Goal: Task Accomplishment & Management: Use online tool/utility

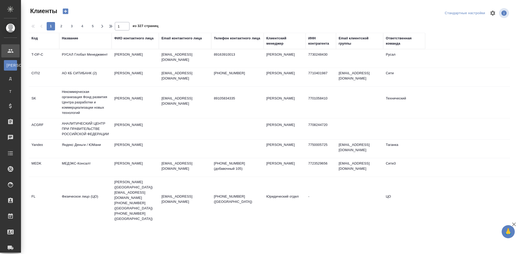
select select "RU"
click at [75, 44] on div "Название" at bounding box center [85, 41] width 47 height 10
click at [73, 39] on div "Название" at bounding box center [70, 38] width 16 height 5
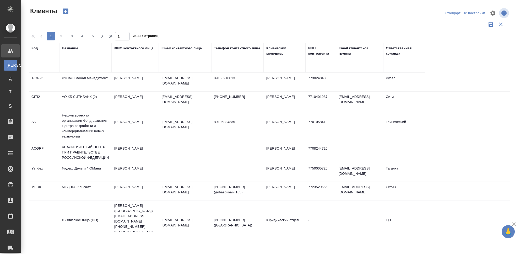
click at [80, 60] on input "text" at bounding box center [85, 62] width 47 height 7
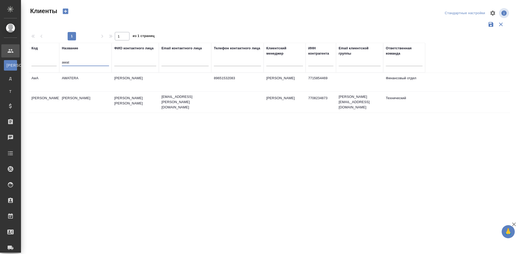
type input "awat"
click at [70, 78] on td "AWATERA" at bounding box center [85, 82] width 52 height 18
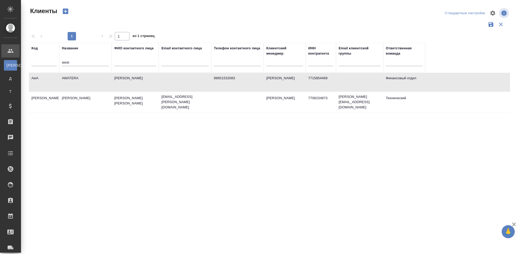
click at [70, 78] on td "AWATERA" at bounding box center [85, 82] width 52 height 18
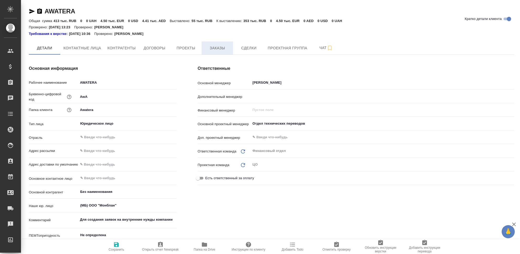
type textarea "x"
click at [216, 48] on span "Заказы" at bounding box center [217, 48] width 25 height 7
type textarea "x"
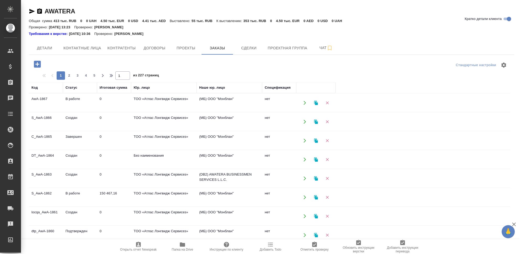
click at [44, 116] on td "S_AwA-1866" at bounding box center [46, 121] width 34 height 18
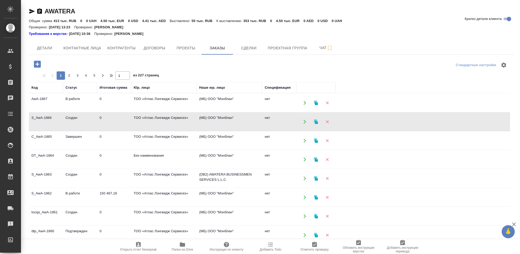
click at [44, 116] on td "S_AwA-1866" at bounding box center [46, 121] width 34 height 18
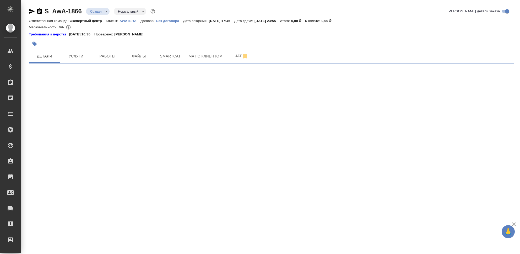
select select "RU"
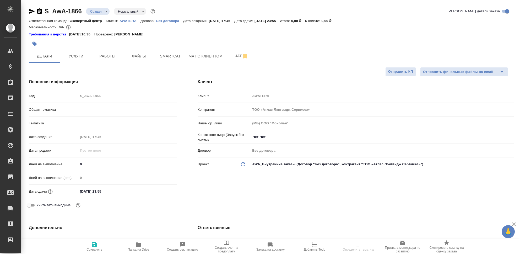
type textarea "x"
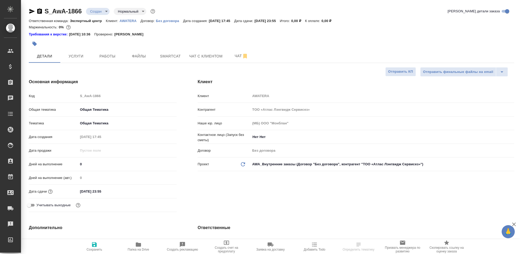
type textarea "x"
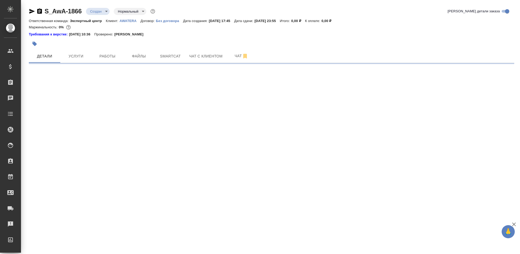
select select "RU"
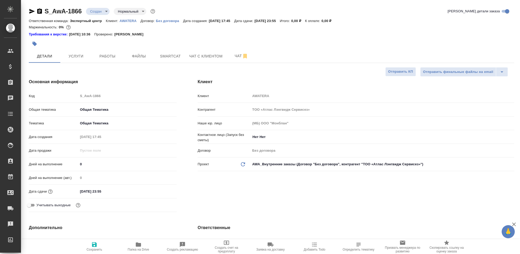
type textarea "x"
click at [107, 58] on span "Работы" at bounding box center [107, 56] width 25 height 7
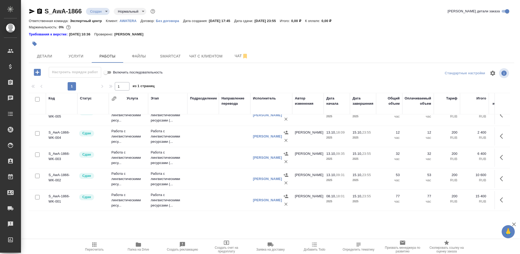
scroll to position [16, 0]
click at [39, 71] on icon "button" at bounding box center [37, 72] width 7 height 7
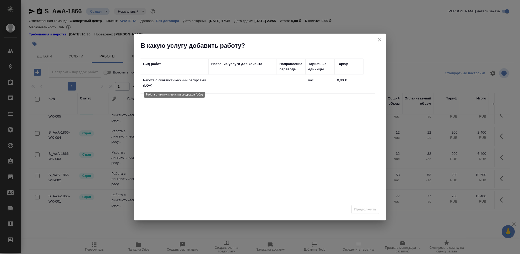
click at [161, 83] on p "Работа с лингвистическими ресурсами (LQA)" at bounding box center [174, 83] width 63 height 10
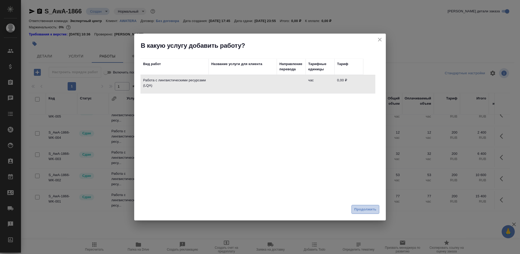
click at [361, 211] on span "Продолжить" at bounding box center [365, 209] width 22 height 6
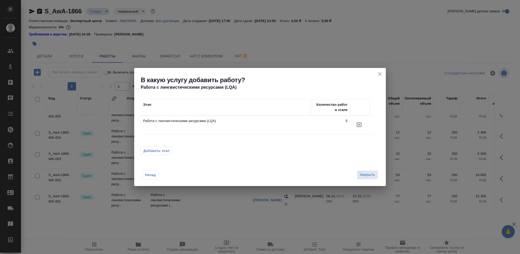
click at [359, 124] on icon "button" at bounding box center [359, 124] width 5 height 5
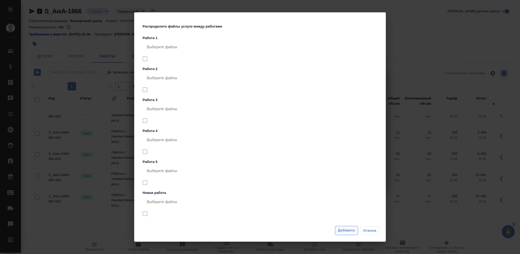
click at [345, 231] on span "Добавить" at bounding box center [346, 230] width 17 height 6
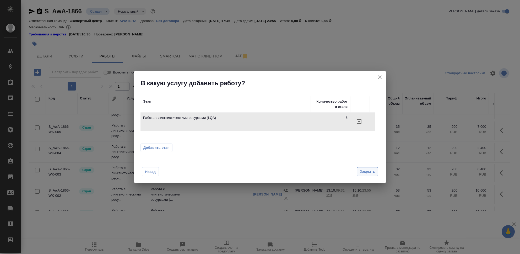
click at [370, 172] on span "Закрыть" at bounding box center [367, 171] width 15 height 6
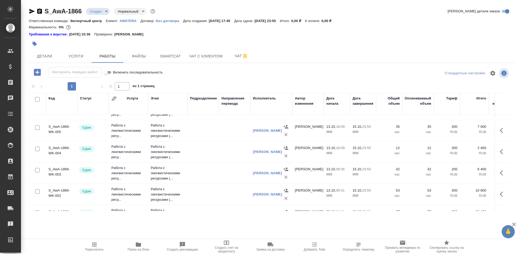
scroll to position [0, 0]
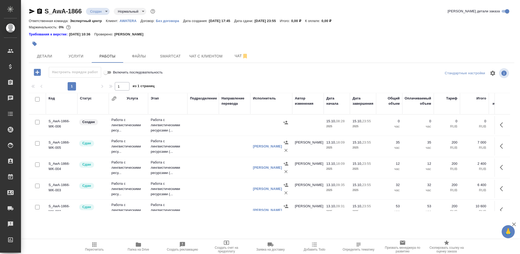
click at [56, 124] on td "S_AwA-1866-WK-006" at bounding box center [61, 125] width 31 height 18
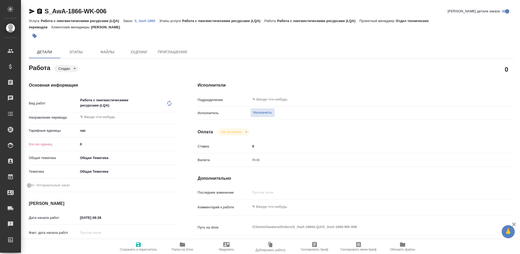
type textarea "x"
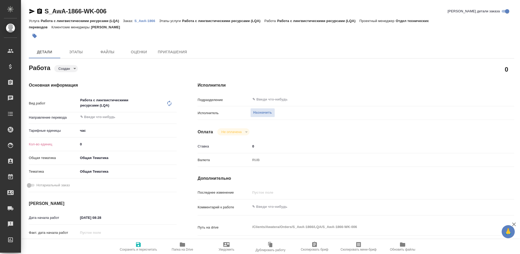
type textarea "x"
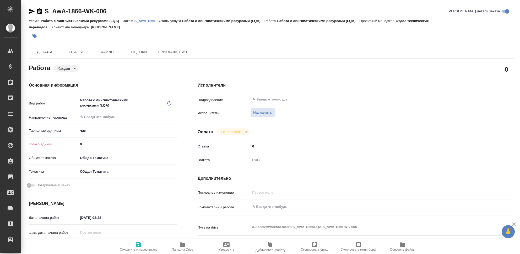
type textarea "x"
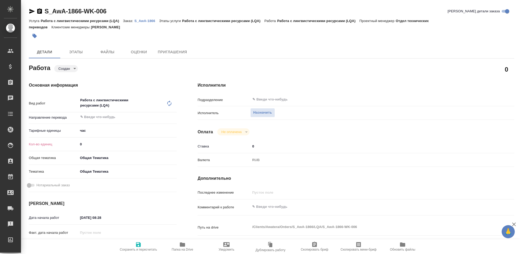
type textarea "x"
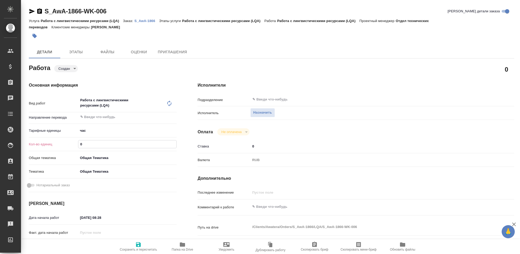
click at [85, 144] on input "0" at bounding box center [127, 144] width 98 height 8
type textarea "x"
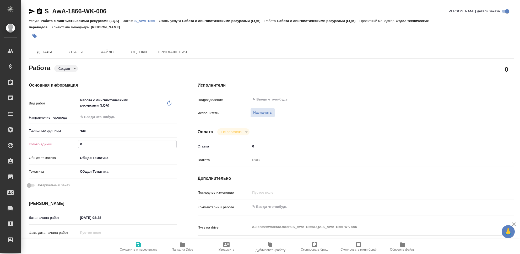
type textarea "x"
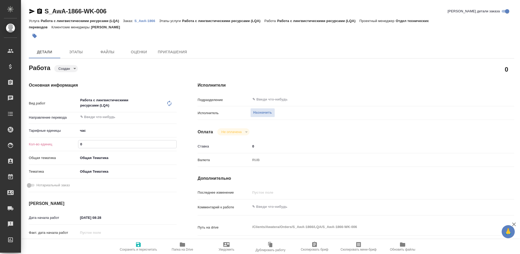
type textarea "x"
type input "9"
type textarea "x"
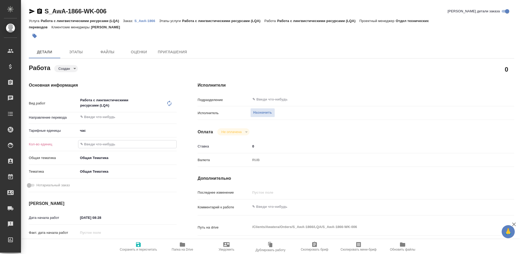
type textarea "x"
type input "91"
type textarea "x"
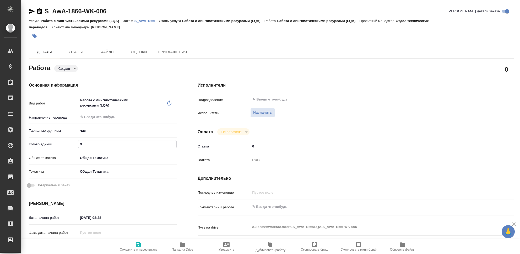
type textarea "x"
type input "91"
type textarea "x"
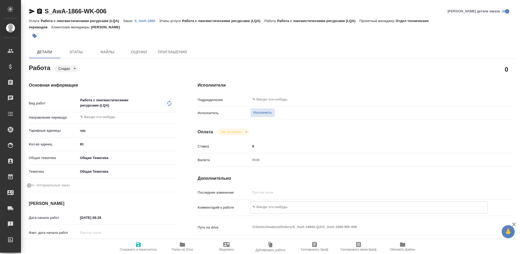
click at [269, 204] on textarea at bounding box center [369, 206] width 237 height 9
type textarea "x"
type textarea "Э"
type textarea "x"
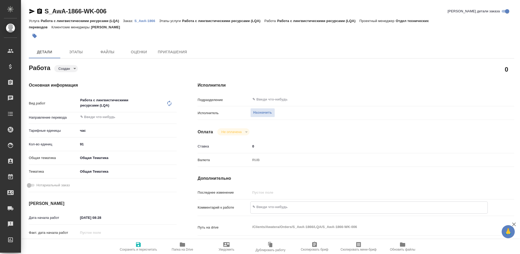
type textarea "x"
type textarea "Эл"
type textarea "x"
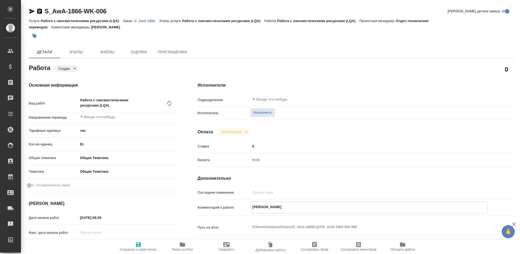
type textarea "x"
type textarea "Эла"
type textarea "x"
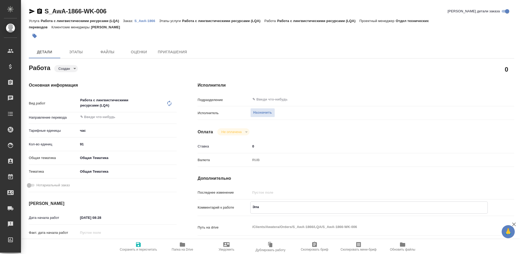
type textarea "x"
type textarea "Элайц"
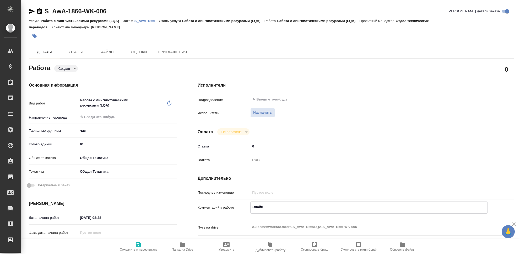
type textarea "x"
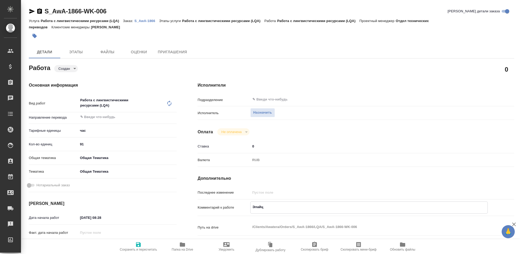
type textarea "x"
type textarea "Элай"
type textarea "x"
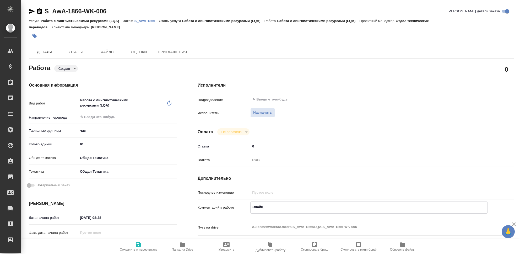
type textarea "x"
type textarea "Элайн"
type textarea "x"
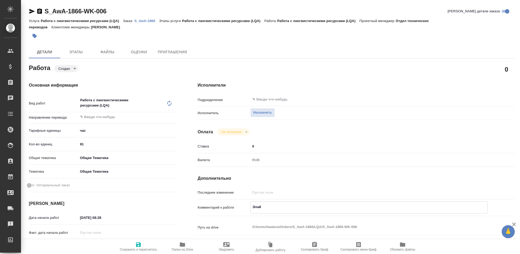
type textarea "x"
type textarea "Элайнм"
type textarea "x"
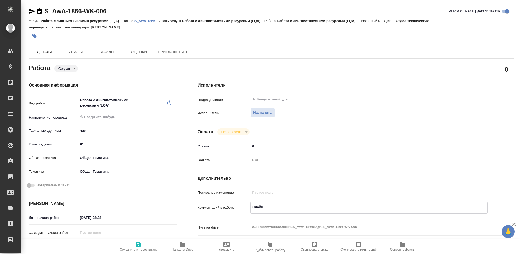
type textarea "x"
type textarea "Элайнме"
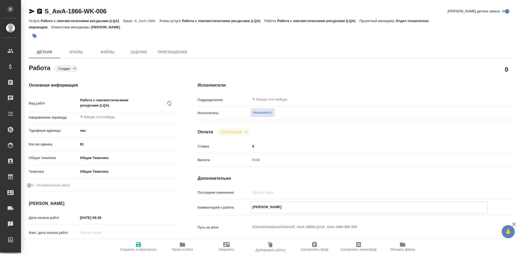
type textarea "x"
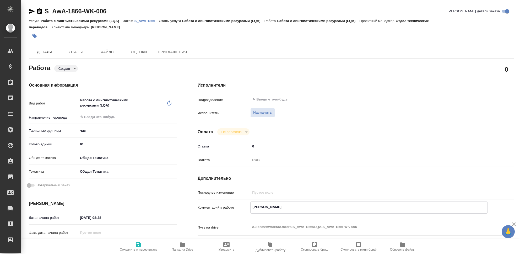
type textarea "Элайнмен"
type textarea "x"
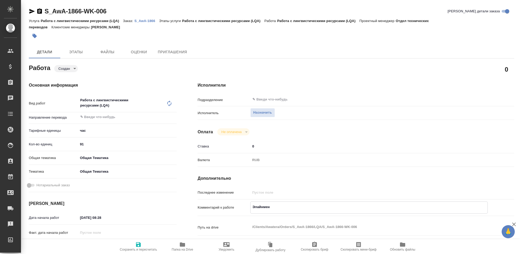
type textarea "x"
type textarea "Элайнмент"
type textarea "x"
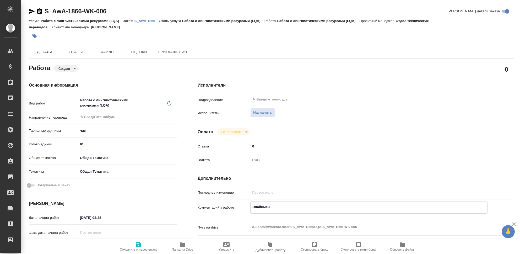
type textarea "x"
type textarea "Элайнмент,"
type textarea "x"
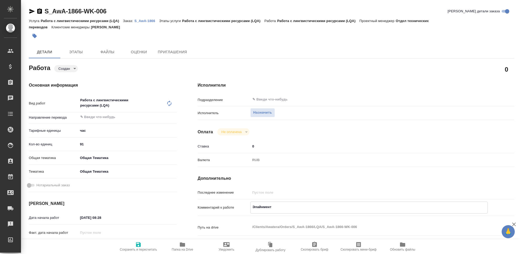
type textarea "x"
type textarea "Элайнмент,"
type textarea "x"
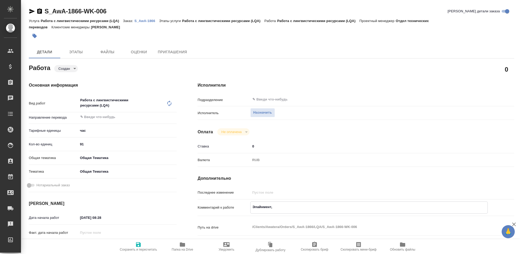
type textarea "x"
type textarea "Элайнмент, Р"
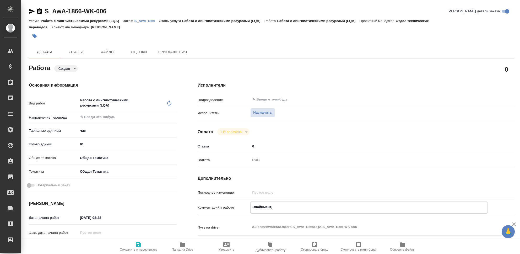
type textarea "x"
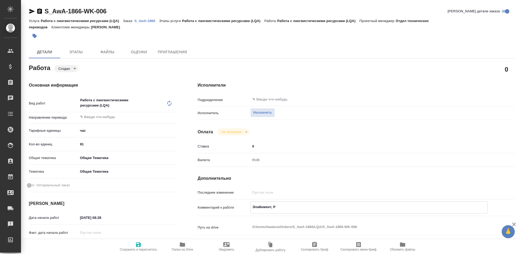
type textarea "Элайнмент, РУ"
type textarea "x"
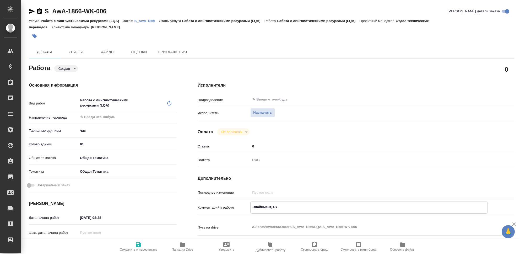
type textarea "x"
type textarea "Элайнмент, РУС"
type textarea "x"
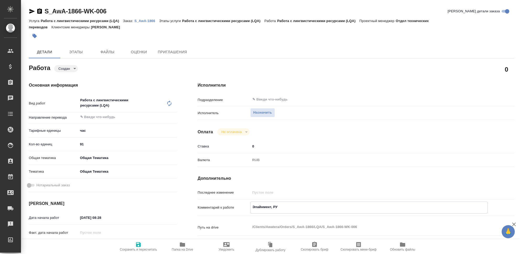
type textarea "x"
type textarea "Элайнмент, РУСА"
type textarea "x"
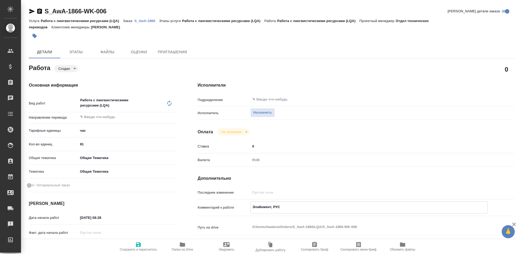
type textarea "x"
type textarea "Элайнмент, РУСАЛ"
type textarea "x"
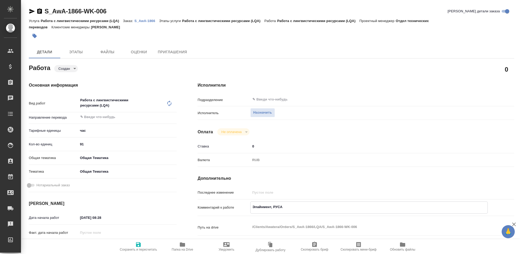
type textarea "x"
type textarea "Элайнмент, РУСАЛ,"
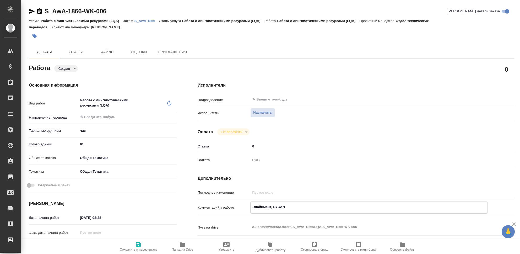
type textarea "x"
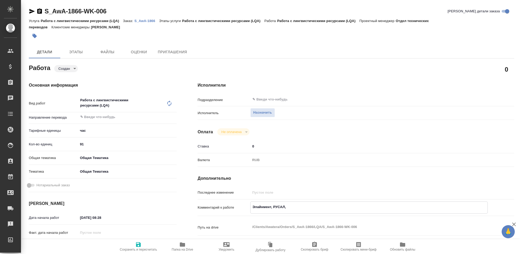
type textarea "Элайнмент, РУСАЛ,"
type textarea "x"
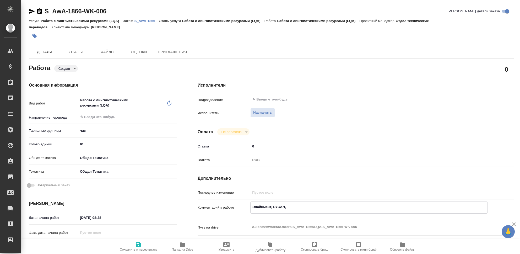
type textarea "x"
type textarea "Элайнмент, РУСАЛ, Т"
type textarea "x"
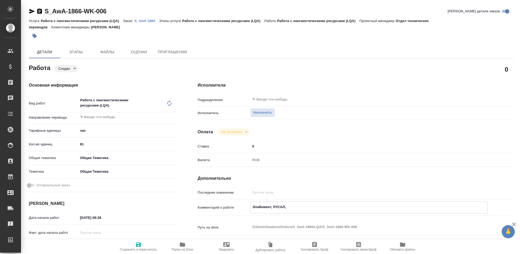
type textarea "x"
type textarea "Элайнмент, РУСАЛ, Тр"
type textarea "x"
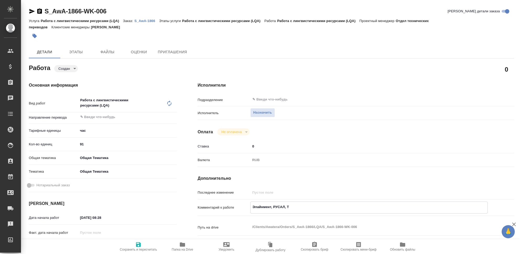
type textarea "x"
type textarea "Элайнмент, РУСАЛ, Тра"
type textarea "x"
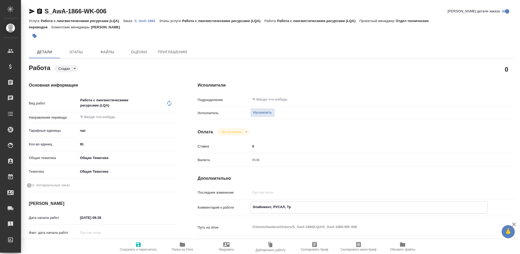
type textarea "x"
type textarea "Элайнмент, РУСАЛ, Трак"
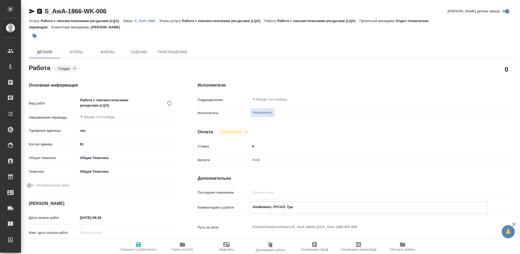
type textarea "x"
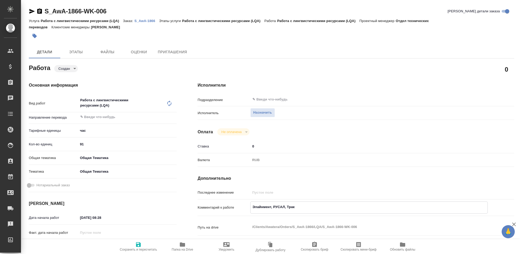
type textarea "Элайнмент, РУСАЛ, Тракт"
type textarea "x"
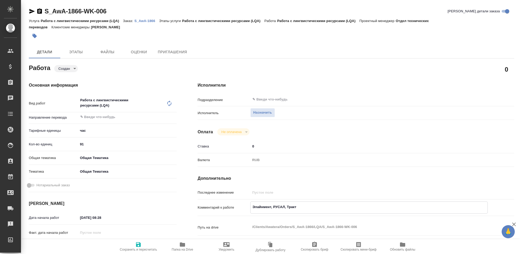
type textarea "x"
type textarea "Элайнмент, РУСАЛ, Тракта"
type textarea "x"
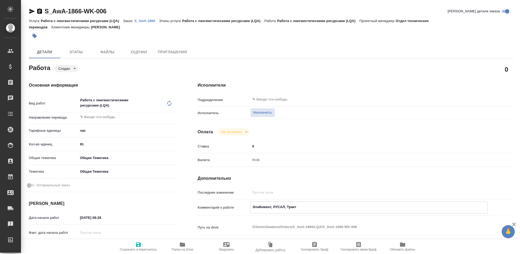
type textarea "x"
type textarea "Элайнмент, РУСАЛ, Трактат"
type textarea "x"
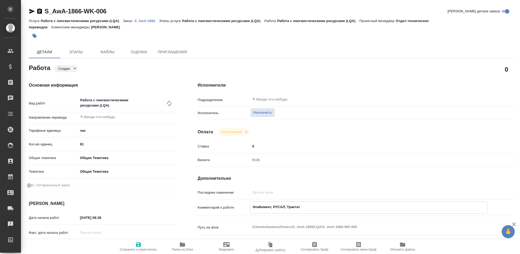
type textarea "x"
click at [137, 246] on icon "button" at bounding box center [138, 244] width 5 height 5
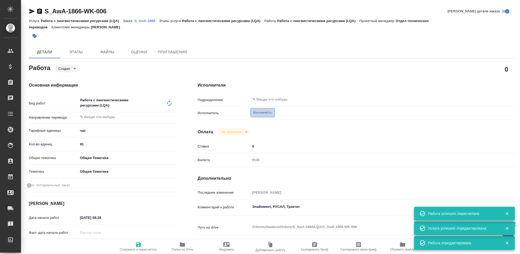
click at [265, 114] on span "Назначить" at bounding box center [262, 113] width 19 height 6
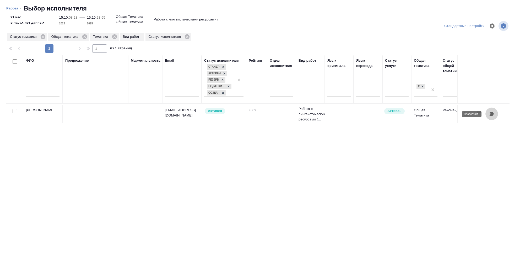
click at [492, 114] on icon "button" at bounding box center [492, 114] width 4 height 4
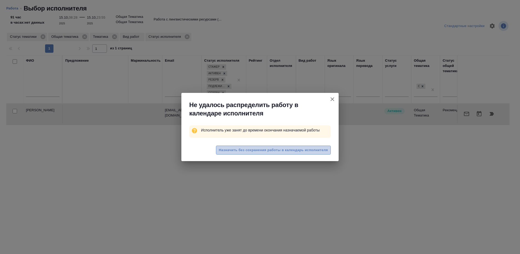
click at [283, 151] on span "Назначить без сохранения работы в календарь исполнителя" at bounding box center [273, 150] width 109 height 6
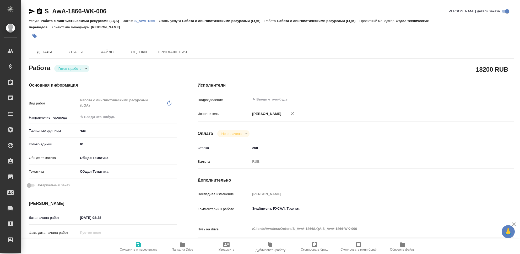
type textarea "x"
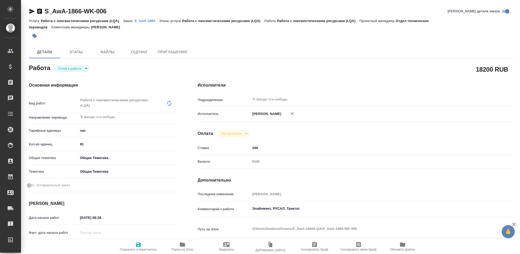
type textarea "x"
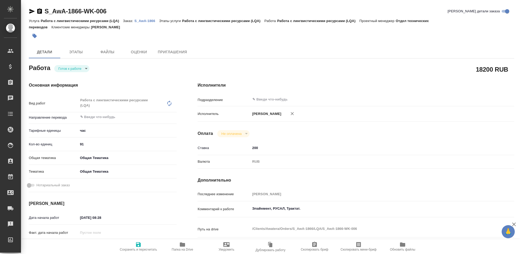
type textarea "x"
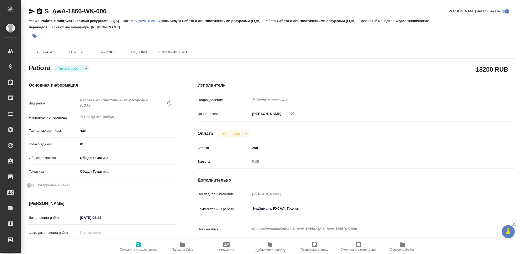
type textarea "x"
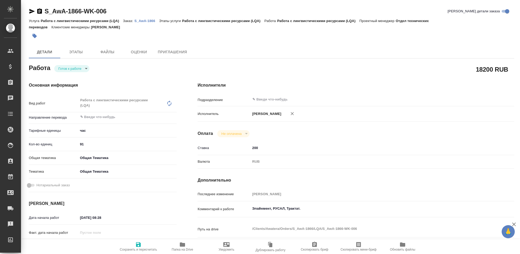
type textarea "x"
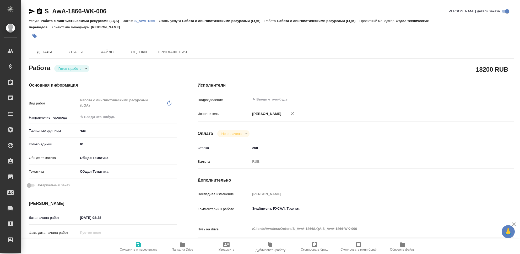
click at [85, 67] on body "🙏 .cls-1 fill:#fff; AWATERA [PERSON_NAME] Клиенты Спецификации Заказы 0 Чаты To…" at bounding box center [260, 127] width 520 height 254
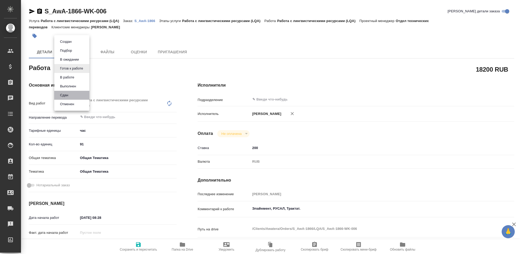
click at [75, 95] on li "Сдан" at bounding box center [71, 95] width 35 height 9
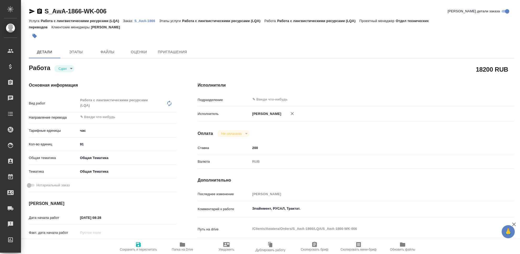
type textarea "x"
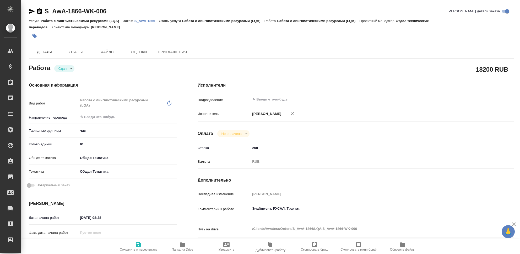
type textarea "x"
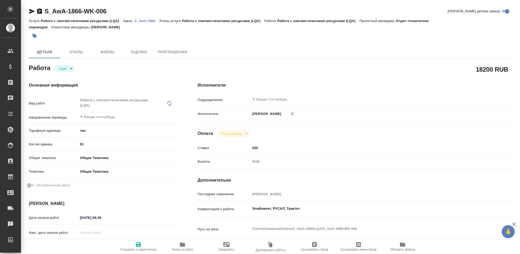
type textarea "x"
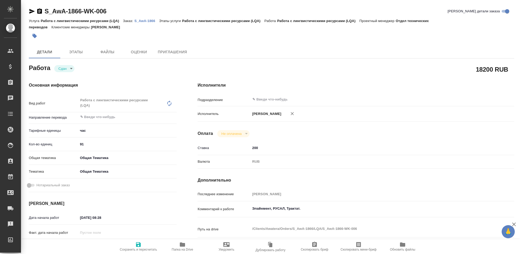
click at [136, 246] on icon "button" at bounding box center [138, 244] width 5 height 5
type textarea "x"
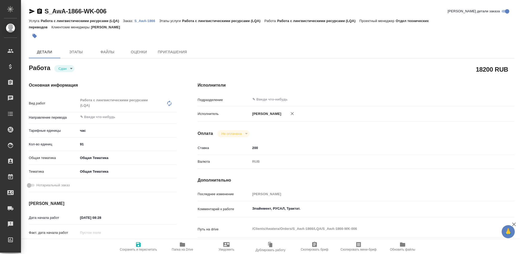
type textarea "x"
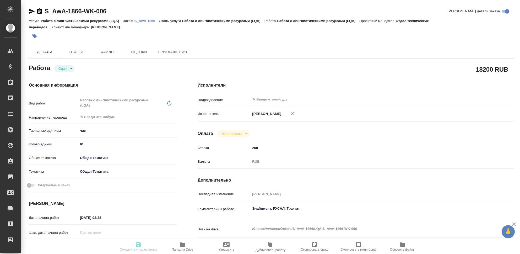
type textarea "x"
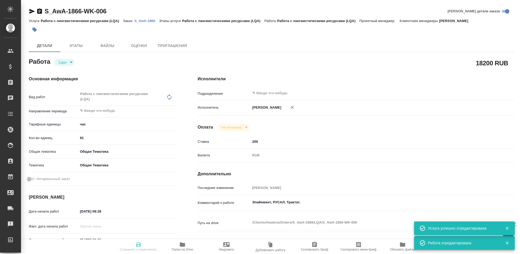
type input "closed"
type textarea "Работа с лингвистическими ресурсами (LQA)"
type textarea "x"
type input "5a8b1489cc6b4906c91bfd93"
type input "91"
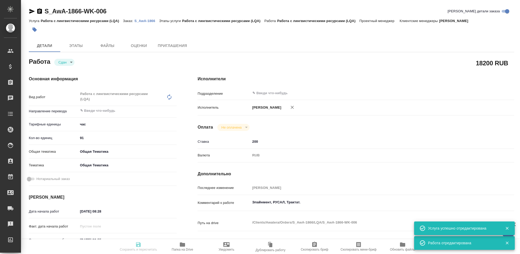
type input "obtem"
type input "6012b1ca196b0e5c9229a120"
type input "[DATE] 08:28"
type input "[DATE] 23:55"
type input "[DATE] 08:29"
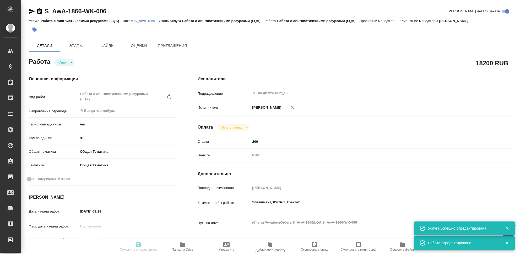
type input "[DATE] 23:55"
type input "notPayed"
type input "200"
type input "RUB"
type input "[PERSON_NAME]"
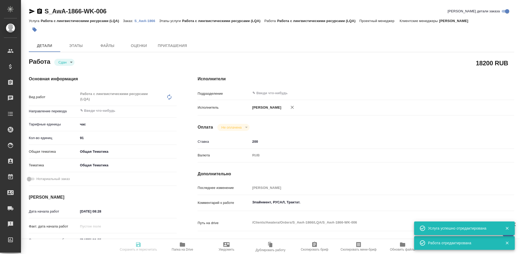
type textarea "Элайнмент, РУСАЛ, Трактат."
type textarea "x"
type textarea "/Clients/Awatera/Orders/S_AwA-1866/LQA/S_AwA-1866-WK-006"
type textarea "x"
type input "S_AwA-1866"
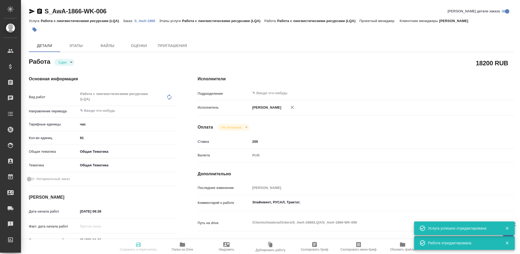
type input "Работа с лингвистическими ресурсами (LQA)"
type input "[PERSON_NAME]"
type input "/Clients/Awatera/Orders/S_AwA-1866"
type textarea "x"
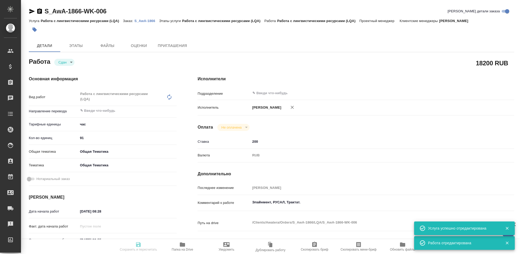
type textarea "x"
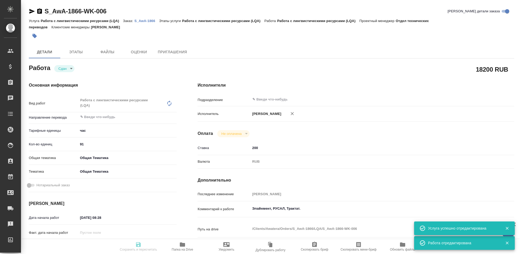
type textarea "x"
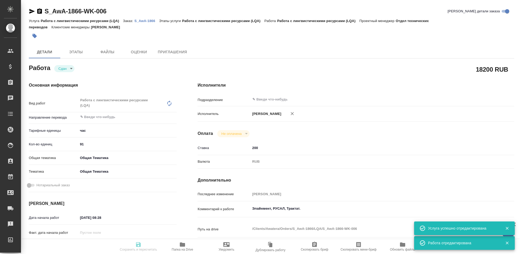
type textarea "x"
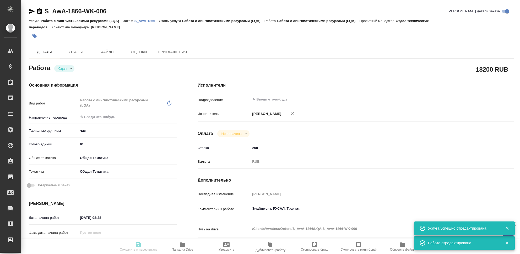
type textarea "x"
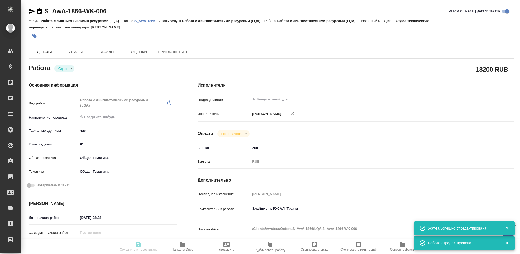
type textarea "x"
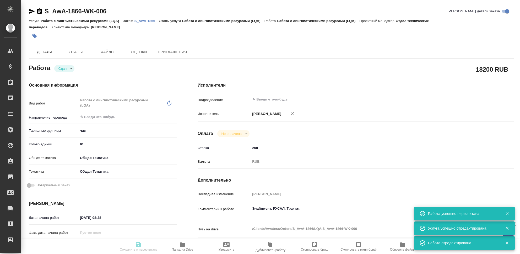
type input "closed"
type textarea "Работа с лингвистическими ресурсами (LQA)"
type textarea "x"
type input "5a8b1489cc6b4906c91bfd93"
type input "91"
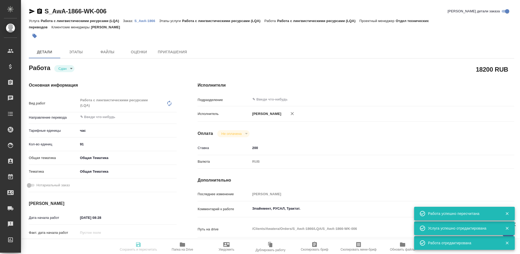
type input "obtem"
type input "6012b1ca196b0e5c9229a120"
type input "[DATE] 08:28"
type input "[DATE] 23:55"
type input "[DATE] 08:29"
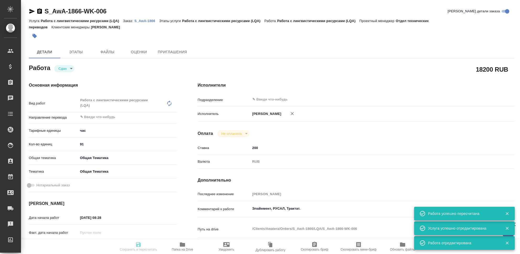
type input "[DATE] 23:55"
type input "notPayed"
type input "200"
type input "RUB"
type input "[PERSON_NAME]"
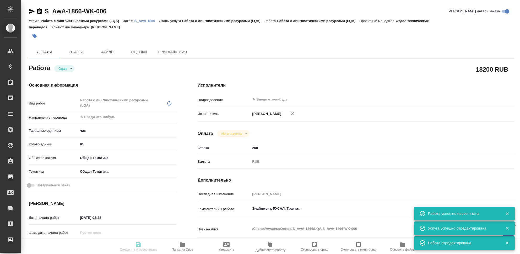
type textarea "Элайнмент, РУСАЛ, Трактат."
type textarea "x"
type textarea "/Clients/Awatera/Orders/S_AwA-1866/LQA/S_AwA-1866-WK-006"
type textarea "x"
type input "S_AwA-1866"
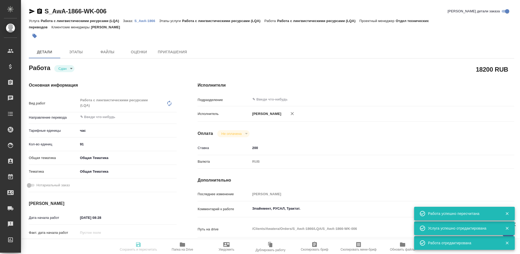
type input "Работа с лингвистическими ресурсами (LQA)"
type input "[PERSON_NAME]"
type input "/Clients/Awatera/Orders/S_AwA-1866"
type textarea "x"
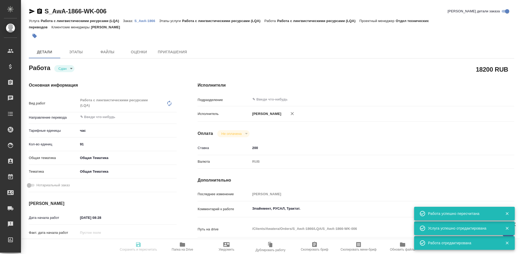
type textarea "x"
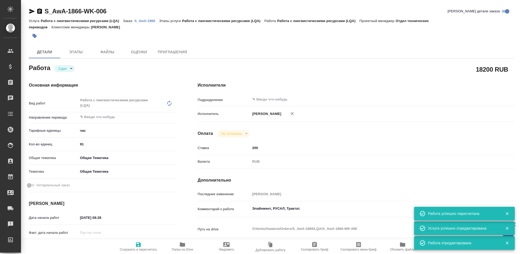
type textarea "x"
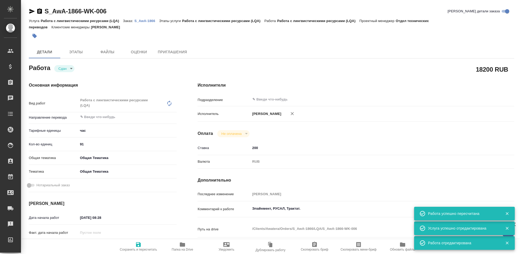
type textarea "x"
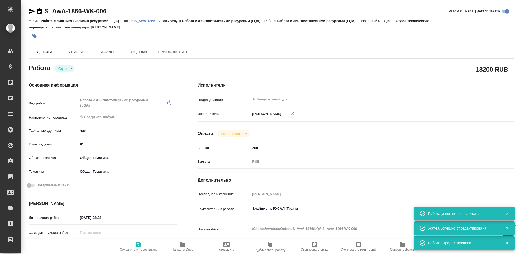
type textarea "x"
